Goal: Information Seeking & Learning: Learn about a topic

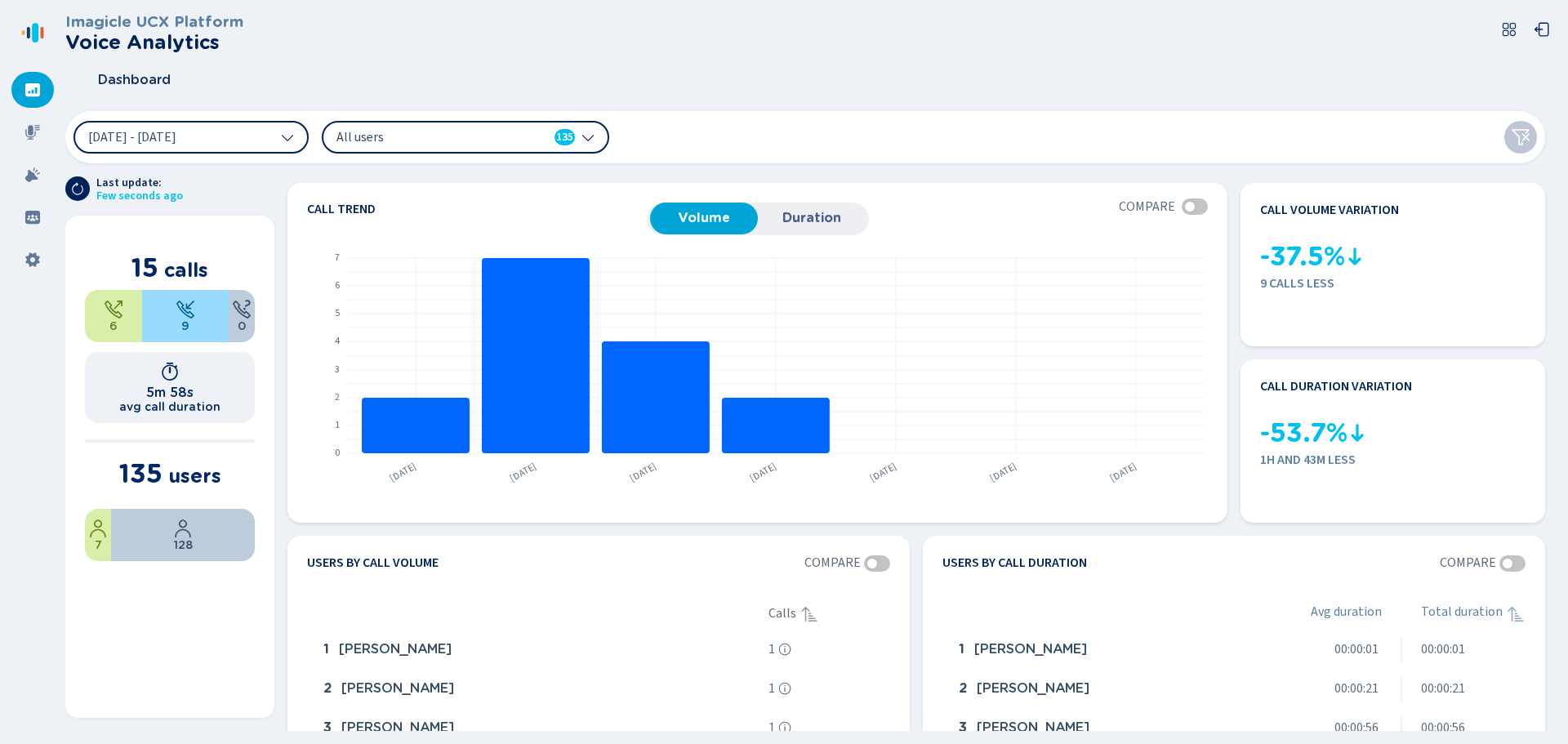
click at [29, 140] on icon at bounding box center [32, 132] width 16 height 16
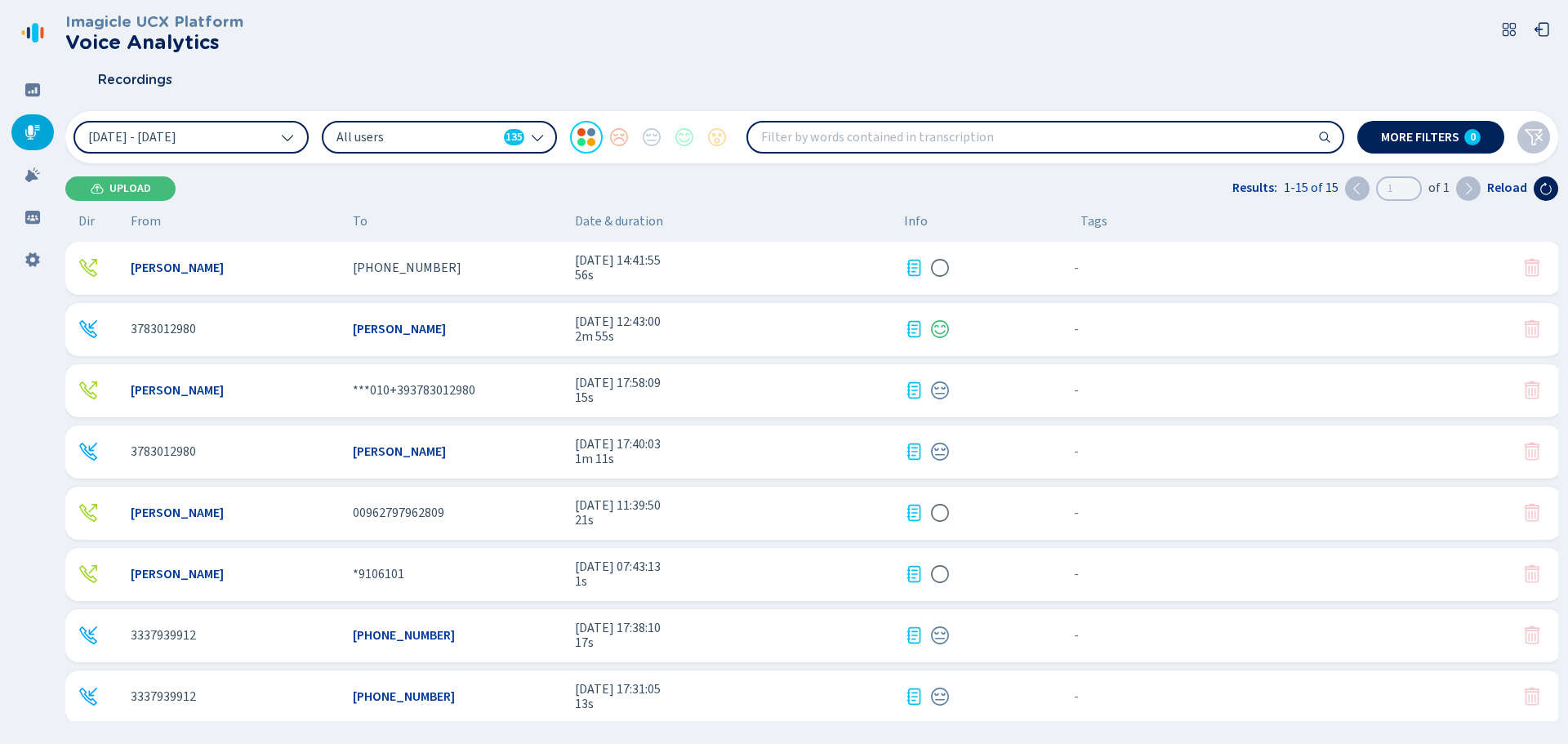
click at [909, 277] on icon at bounding box center [914, 268] width 20 height 20
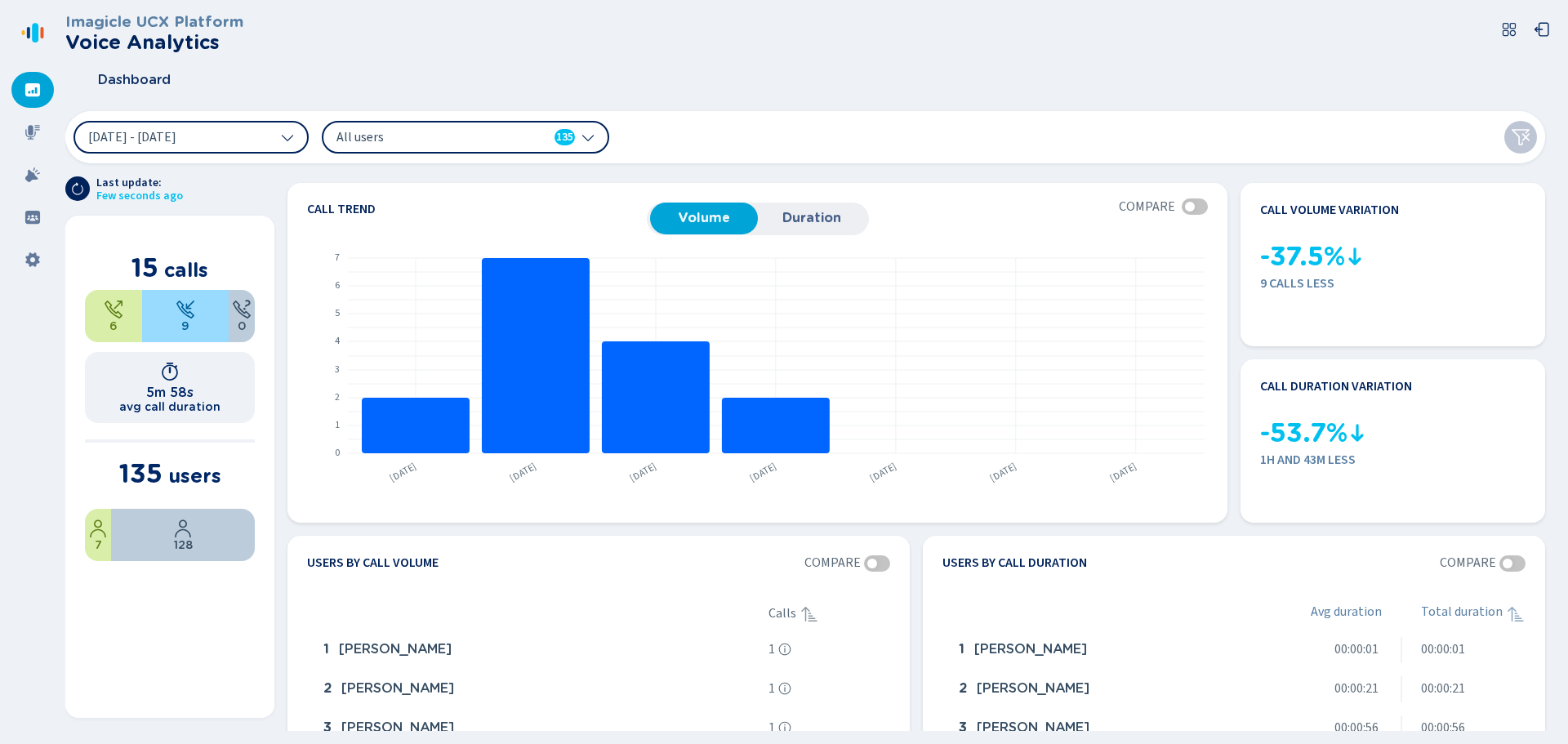
click at [852, 223] on span "Duration" at bounding box center [811, 218] width 91 height 14
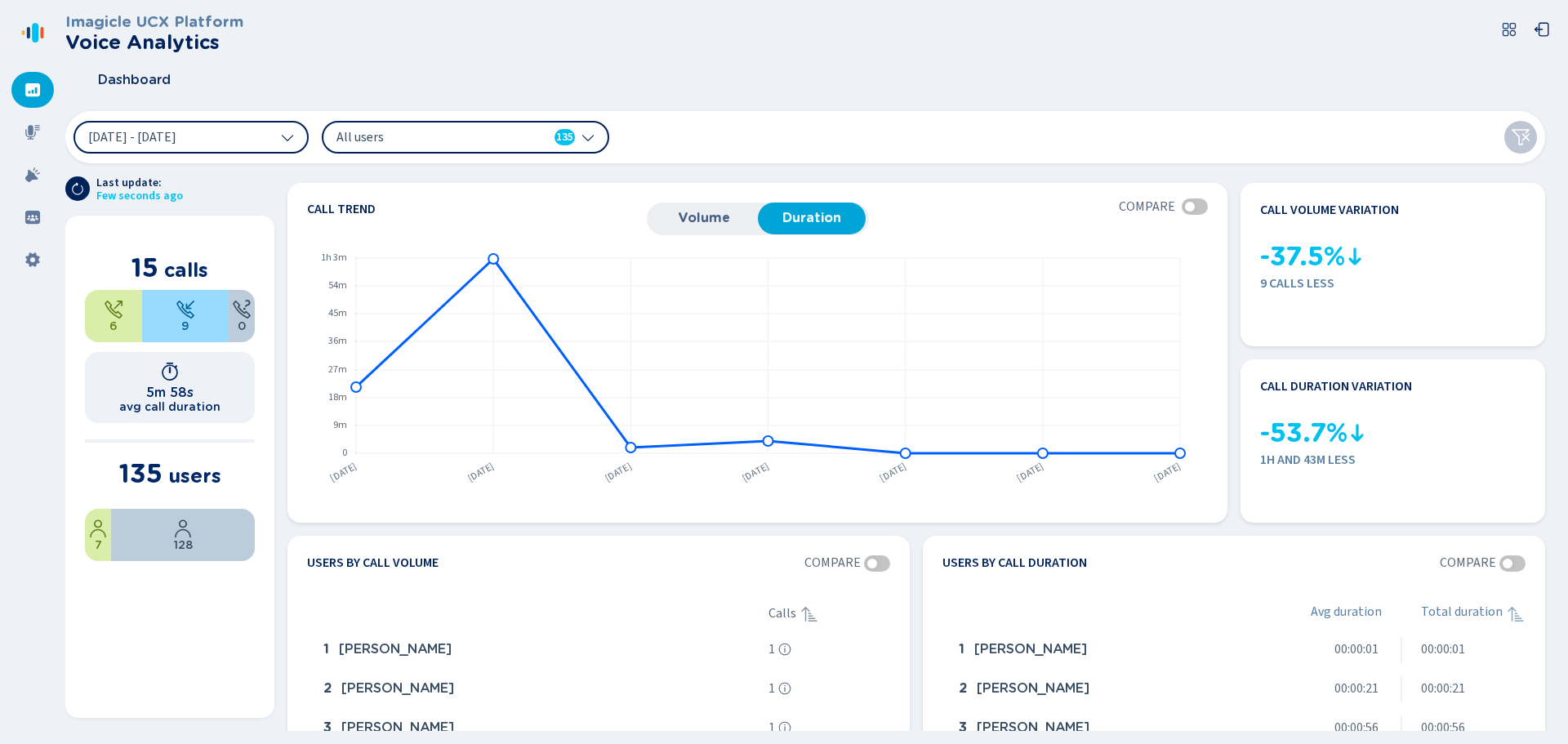
click at [740, 220] on span "Volume" at bounding box center [704, 218] width 91 height 14
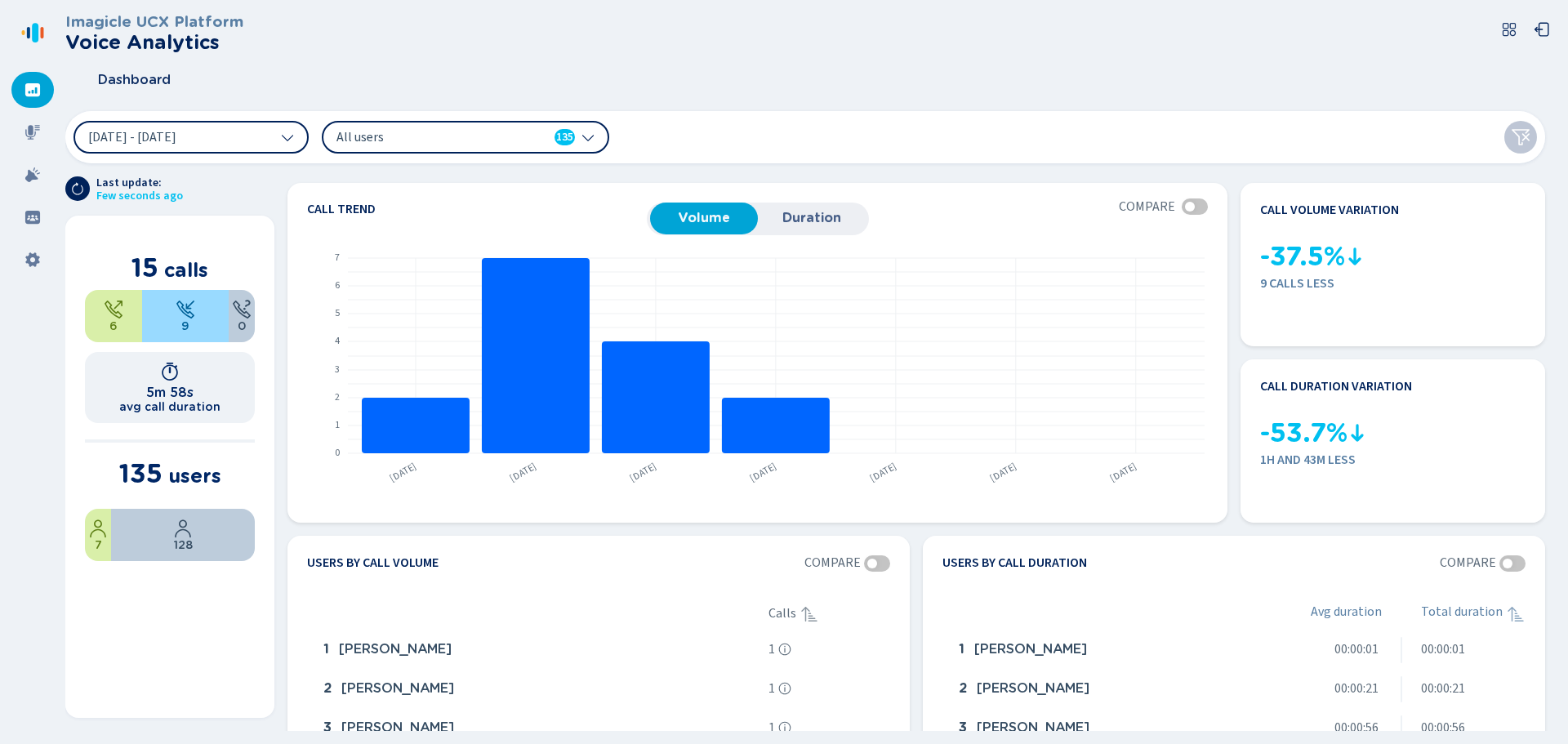
click at [26, 121] on div at bounding box center [32, 132] width 42 height 36
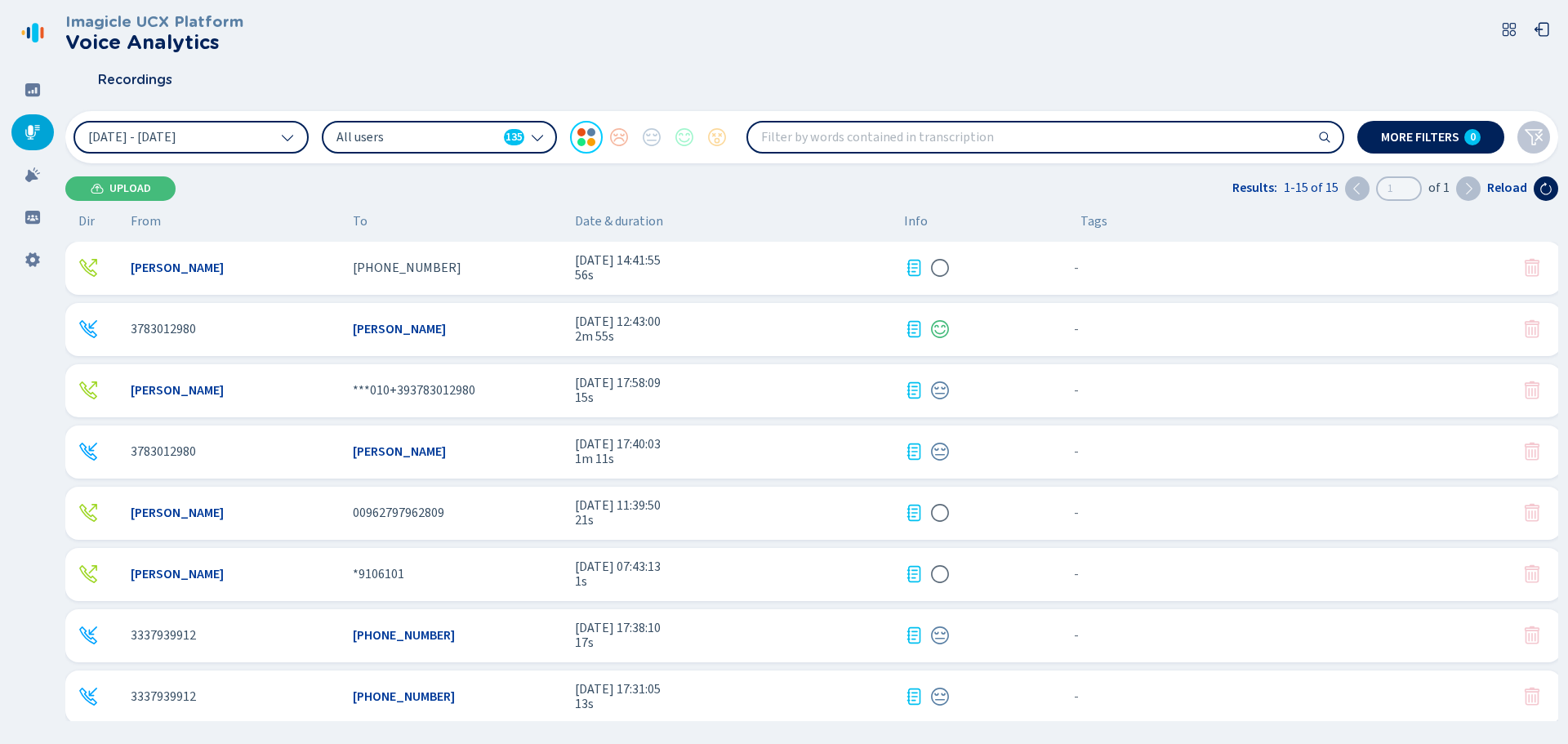
click at [445, 524] on div "[PERSON_NAME] 00962797962809 [DATE] 11:39:50 21s - {{hiddenTagsCount}} more" at bounding box center [813, 512] width 1496 height 53
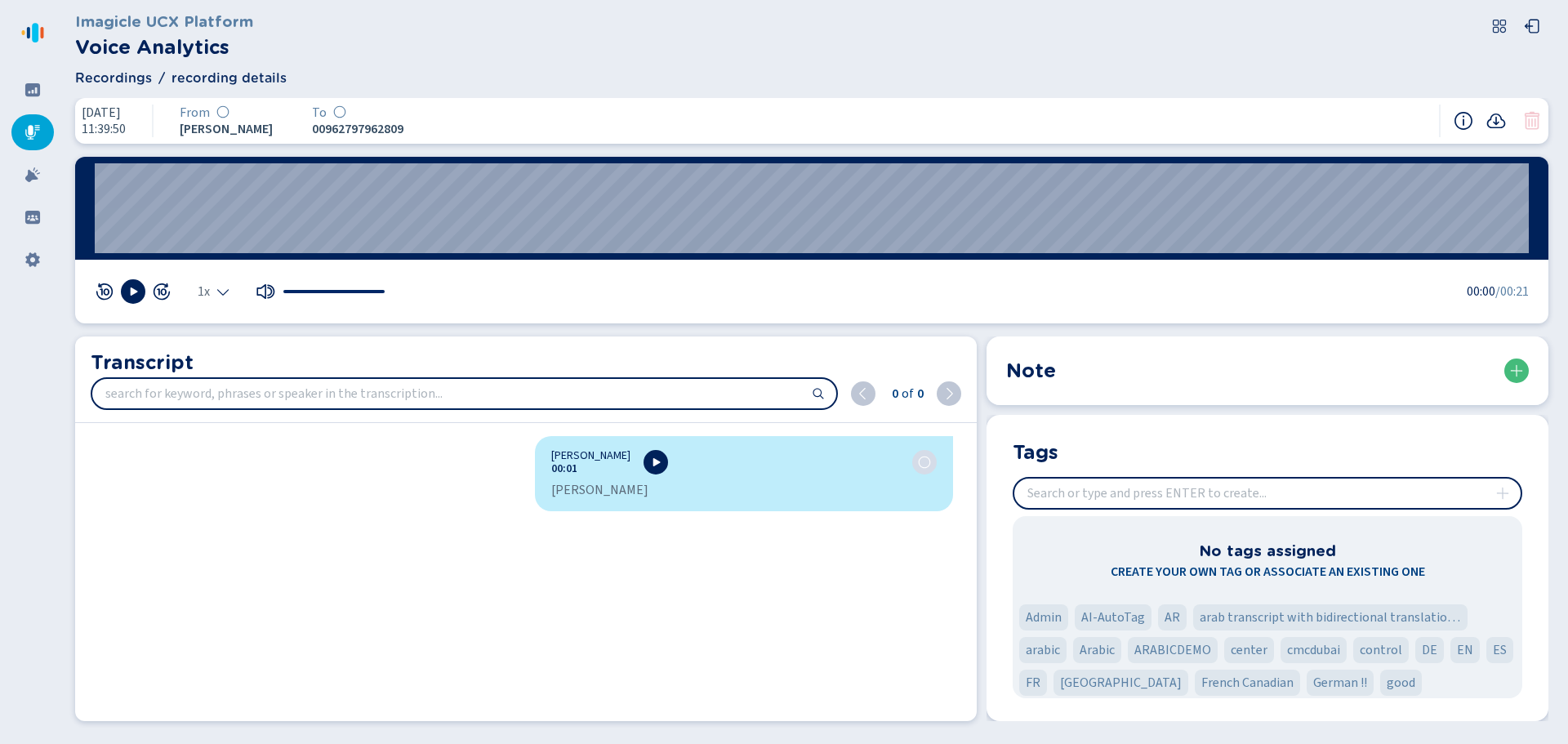
click at [653, 465] on icon at bounding box center [656, 462] width 13 height 13
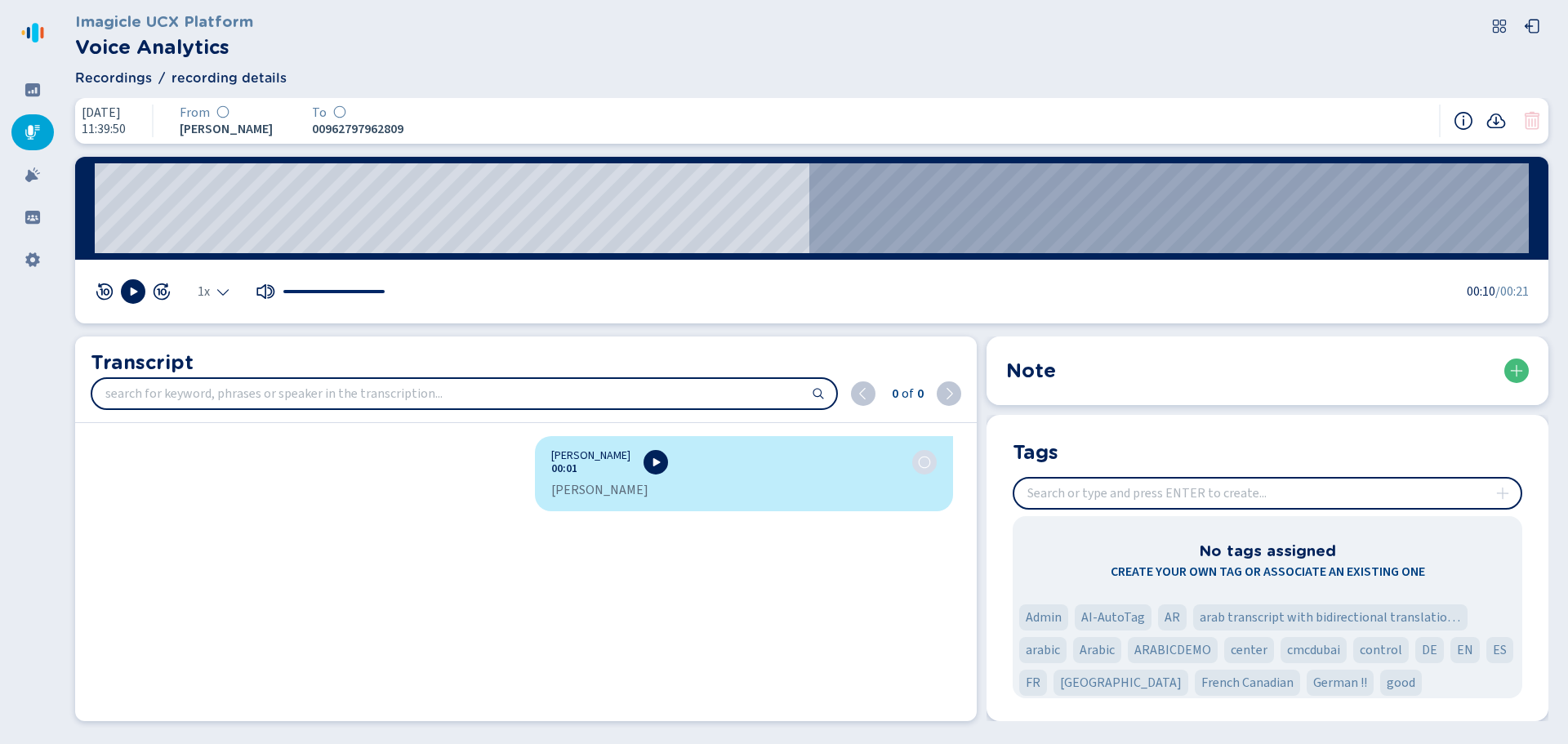
click at [26, 127] on icon at bounding box center [32, 132] width 16 height 16
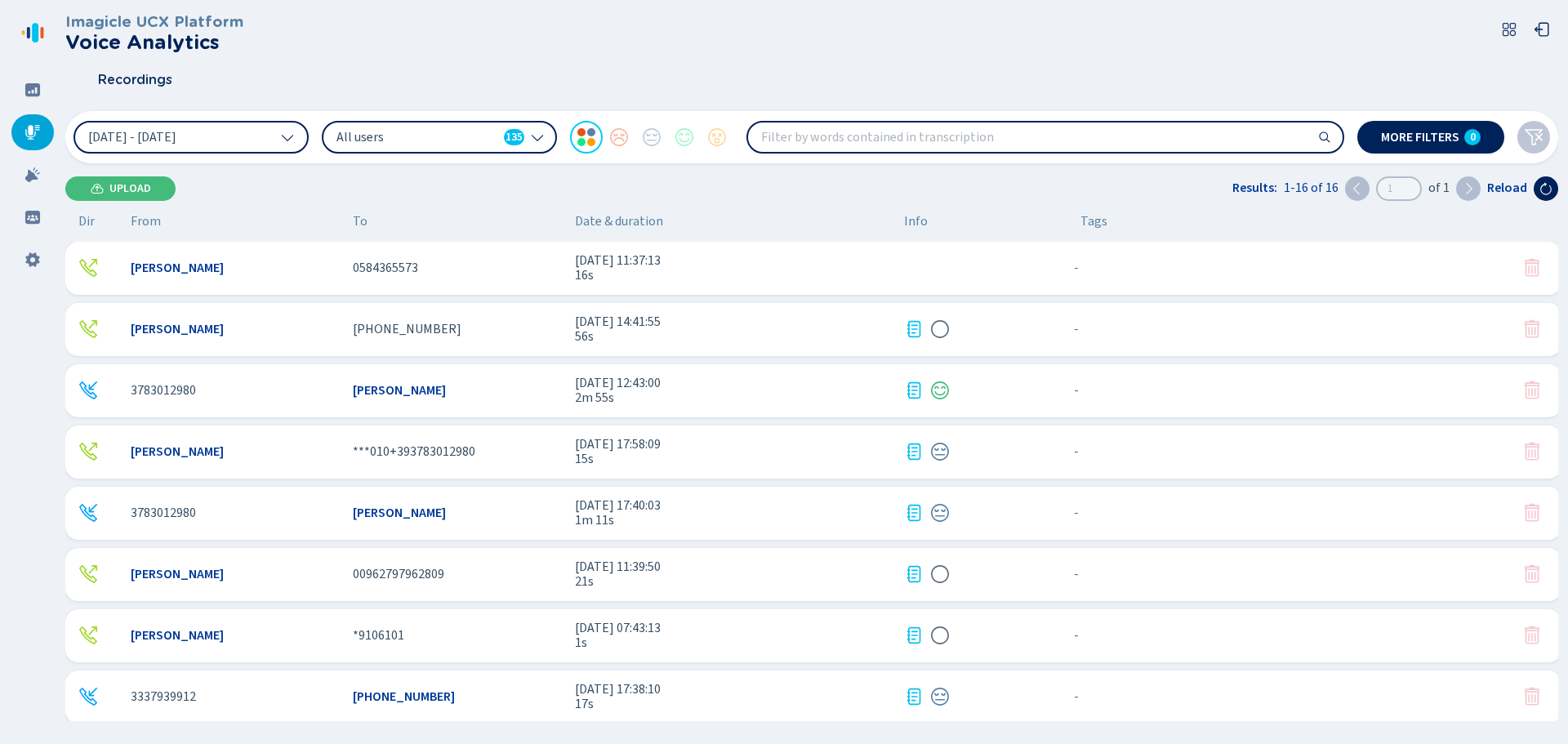
click at [1469, 128] on button "More filters 0" at bounding box center [1431, 137] width 147 height 33
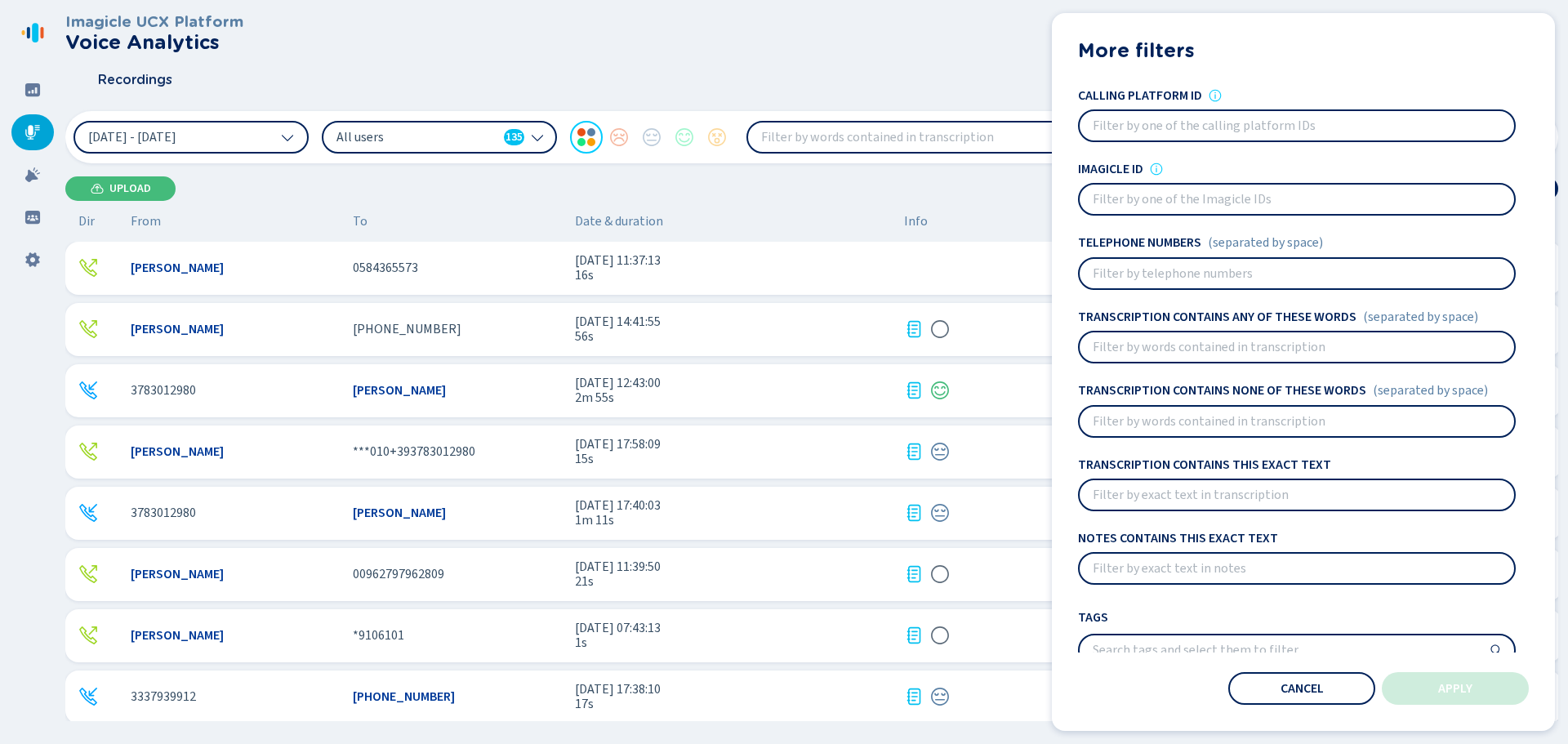
click at [1317, 686] on span "Cancel" at bounding box center [1302, 688] width 43 height 13
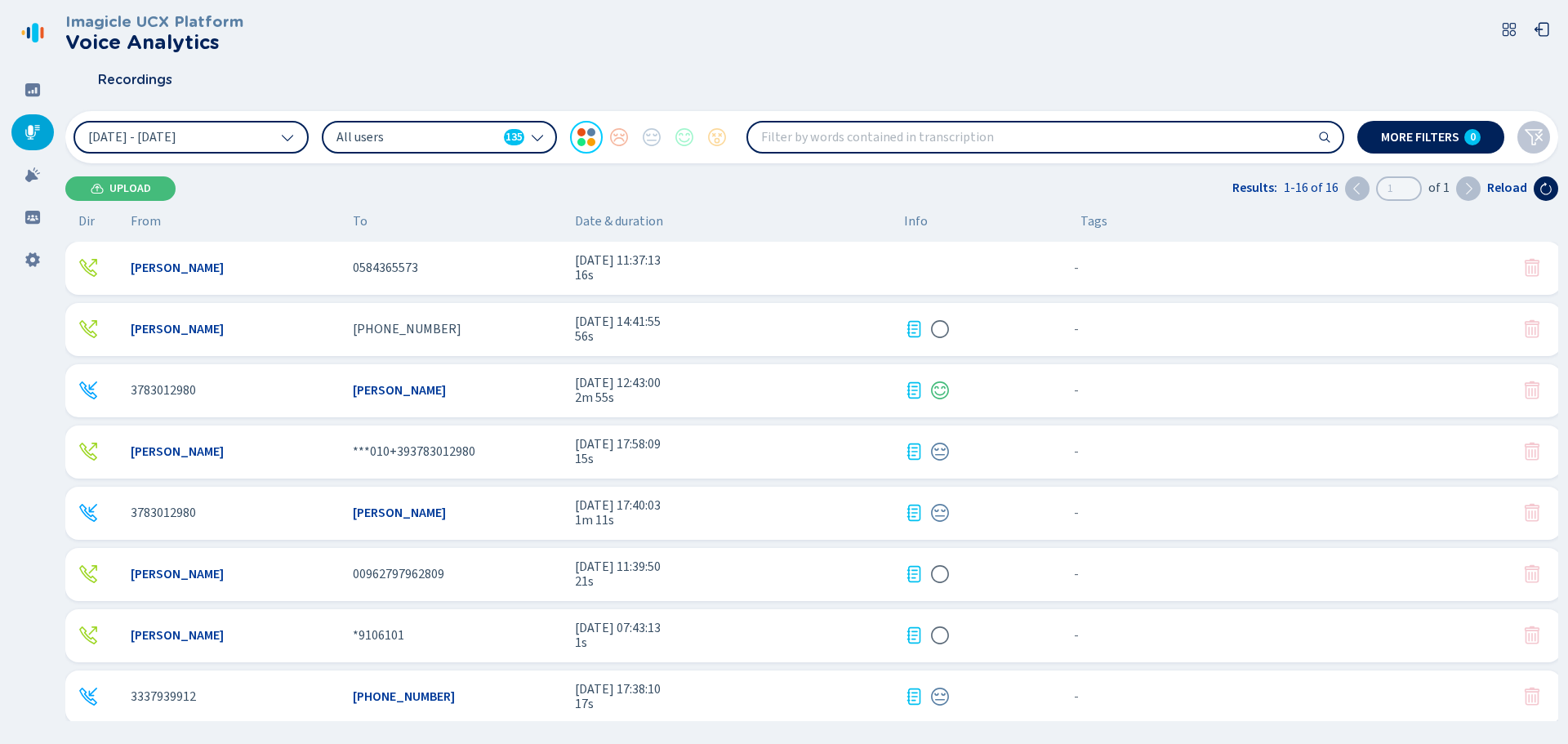
click at [30, 80] on div at bounding box center [32, 89] width 42 height 36
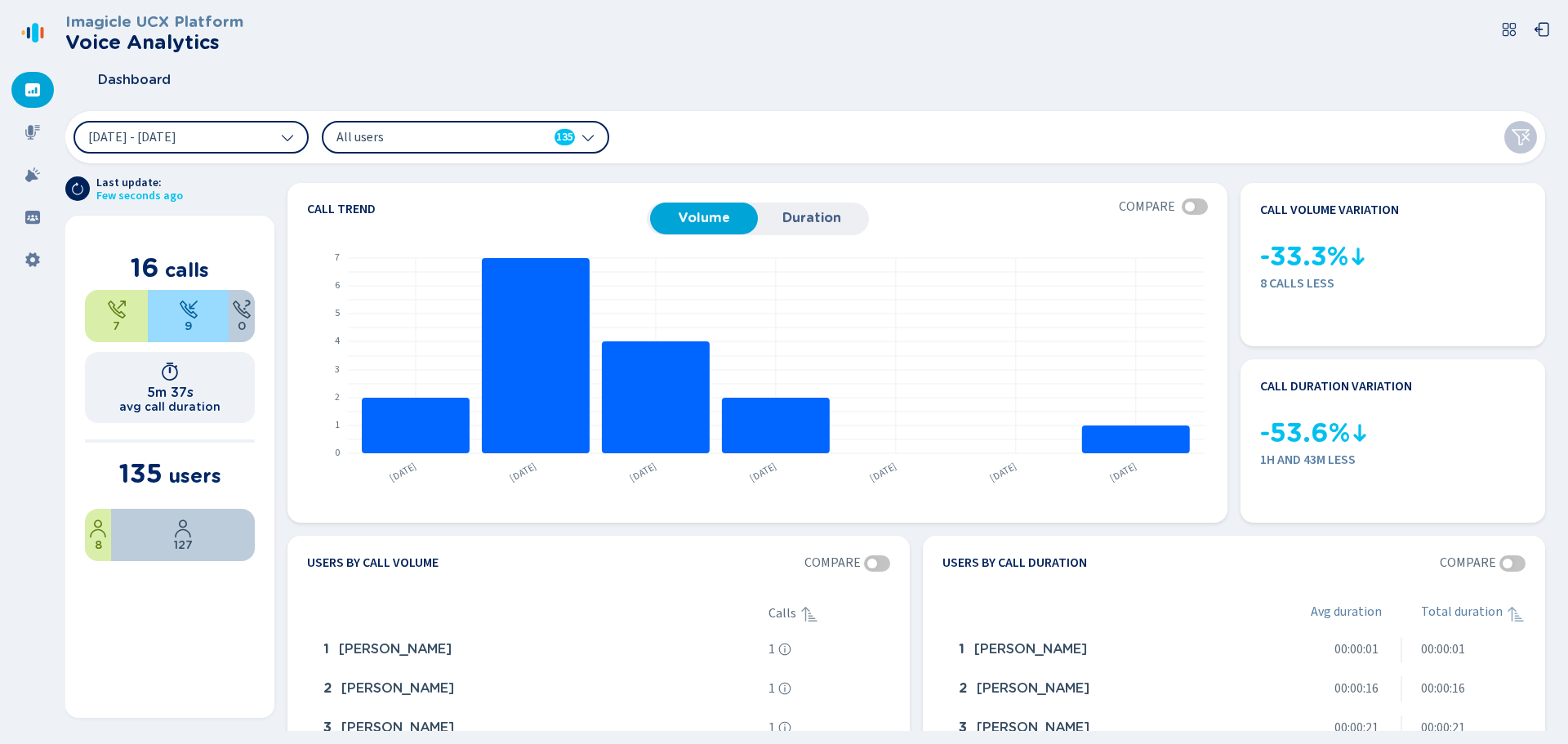
click at [26, 221] on icon at bounding box center [32, 217] width 14 height 13
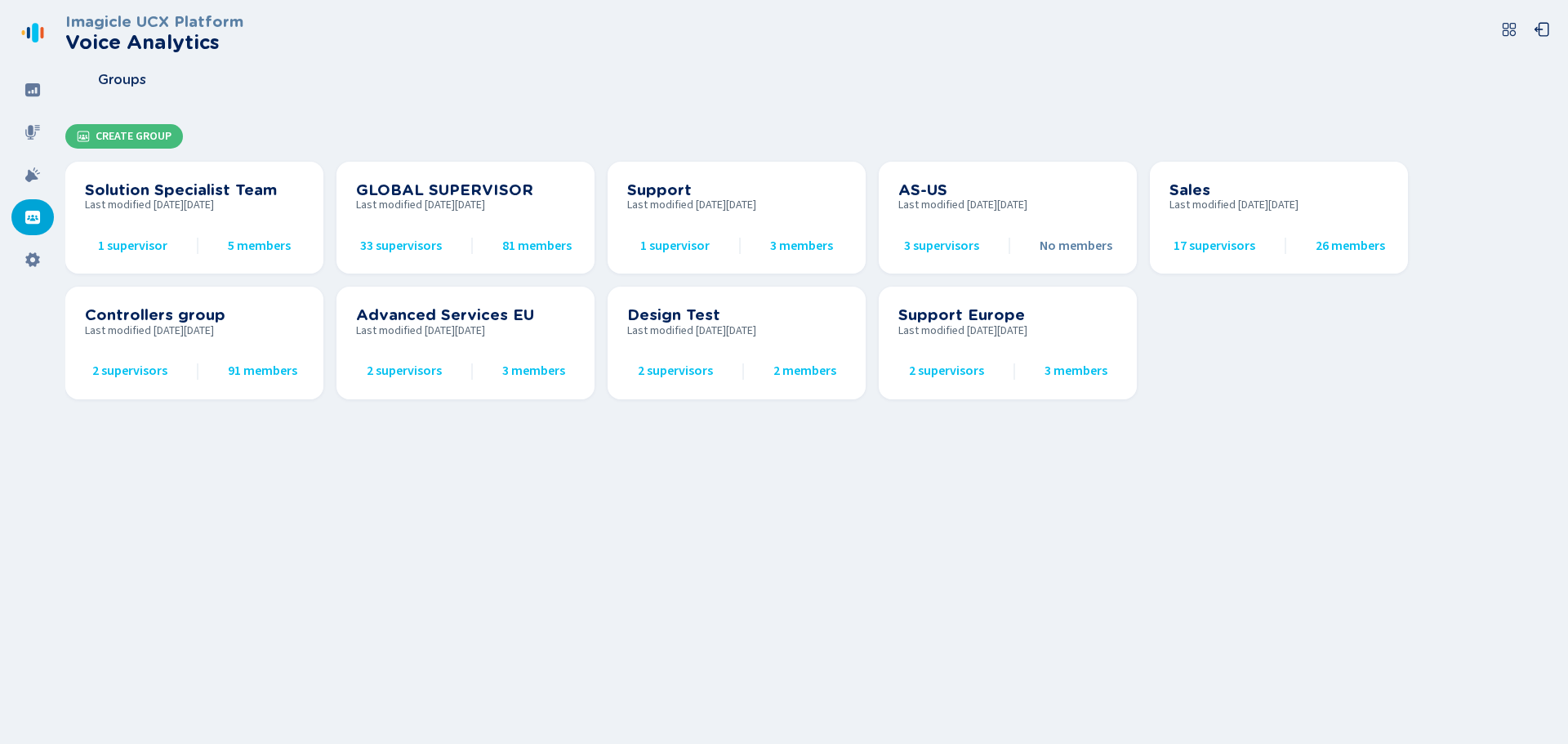
click at [48, 264] on div at bounding box center [32, 259] width 42 height 36
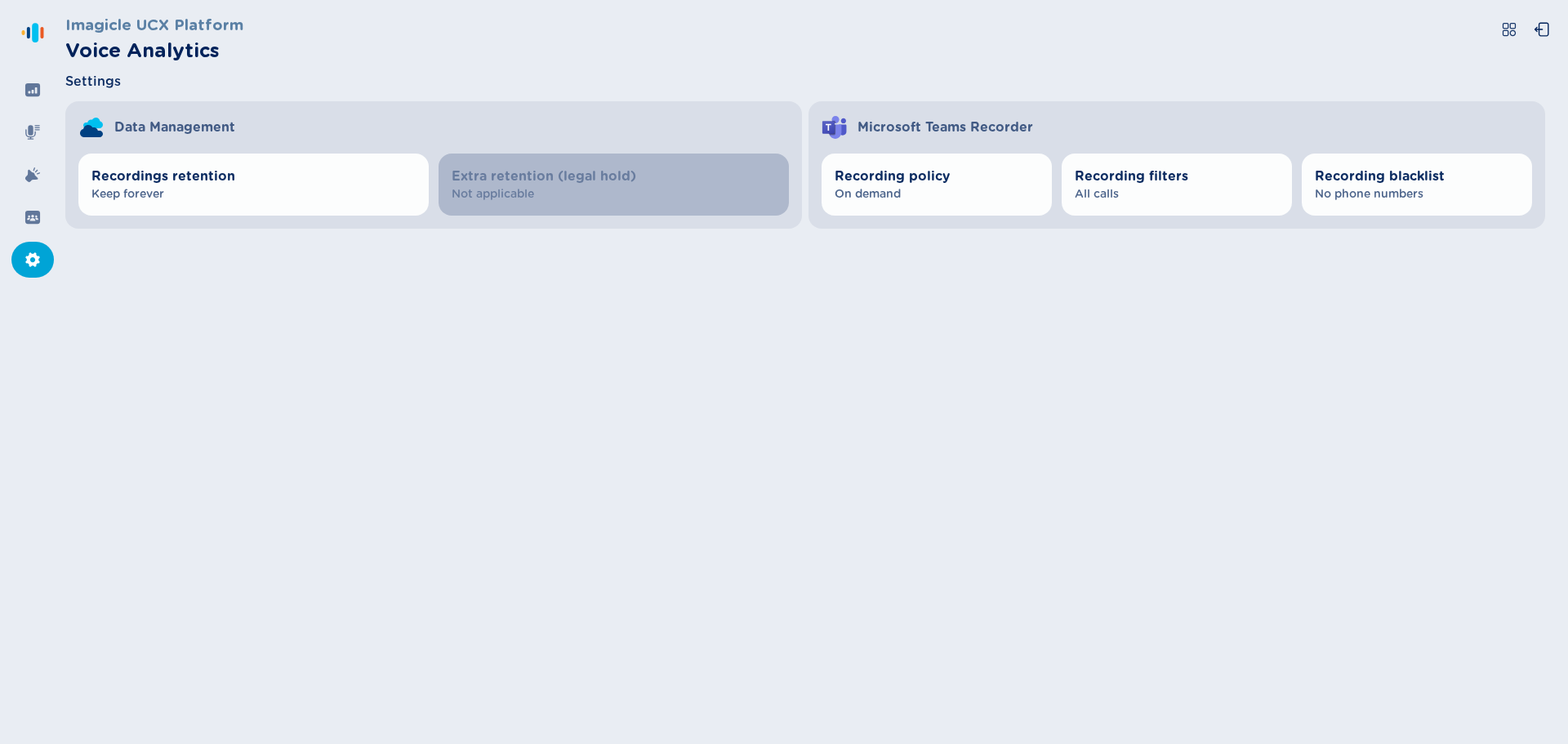
click at [35, 218] on icon at bounding box center [32, 217] width 14 height 13
